Goal: Task Accomplishment & Management: Complete application form

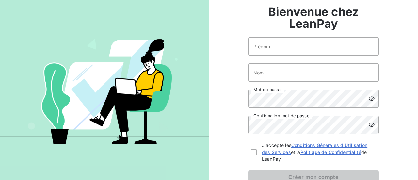
scroll to position [65, 0]
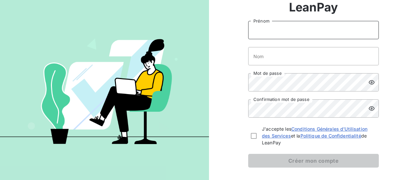
click at [268, 35] on input "Prénom" at bounding box center [313, 30] width 131 height 18
type input "matthieu"
click at [266, 53] on input "Nom" at bounding box center [313, 56] width 131 height 18
type input "samaille"
click at [239, 79] on div "Bienvenue chez LeanPay [PERSON_NAME] samaille Nom Mot de passe Confirmation mot…" at bounding box center [313, 64] width 209 height 259
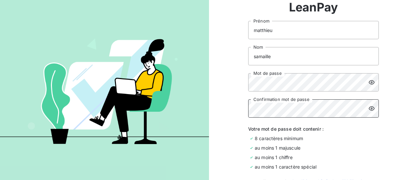
scroll to position [144, 0]
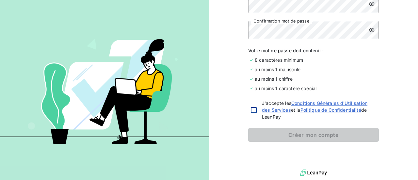
click at [251, 109] on div at bounding box center [254, 110] width 6 height 6
checkbox input "true"
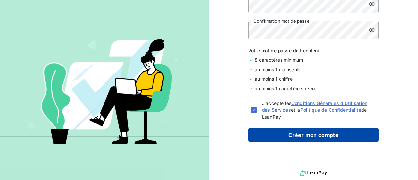
click at [292, 133] on button "Créer mon compte" at bounding box center [313, 135] width 131 height 14
